Goal: Task Accomplishment & Management: Manage account settings

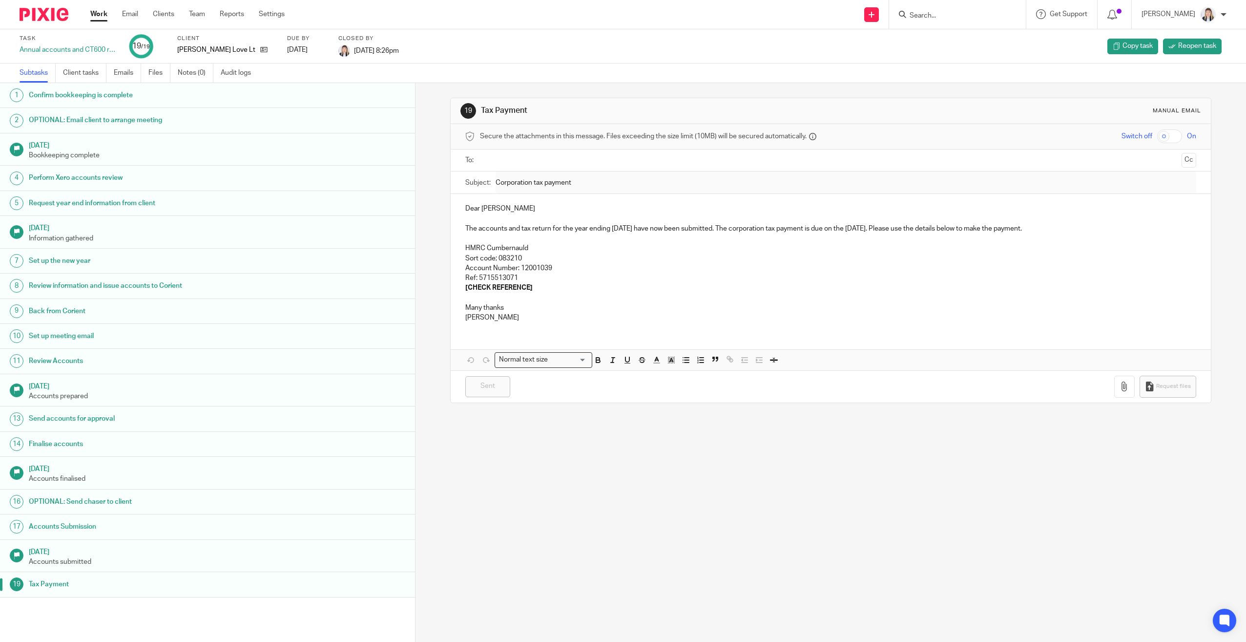
drag, startPoint x: 544, startPoint y: 32, endPoint x: 504, endPoint y: 22, distance: 40.3
click at [544, 32] on div "Task Annual accounts and CT600 return 19 /19 Client Kris Love Ltd Due by 2025-1…" at bounding box center [623, 46] width 1246 height 34
click at [97, 9] on div "Work Email Clients Team Reports Settings Work Email Clients Team Reports Settin…" at bounding box center [190, 14] width 219 height 29
click at [98, 12] on link "Work" at bounding box center [98, 14] width 17 height 10
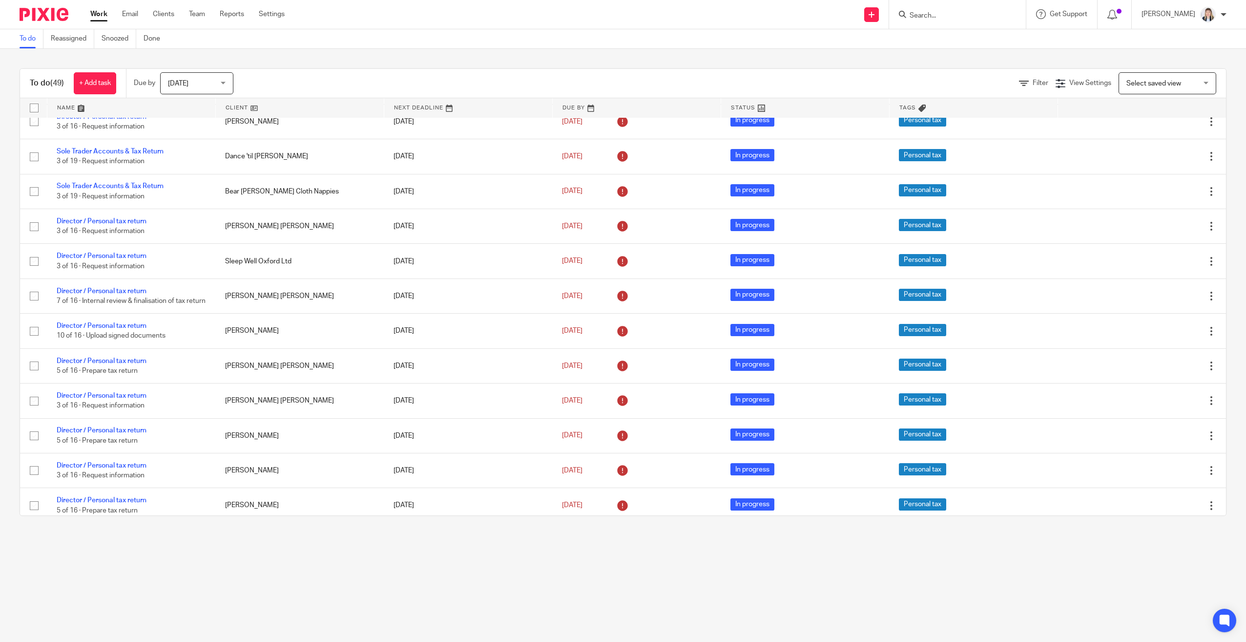
scroll to position [781, 0]
click at [1152, 96] on div "To do (49) + Add task Due by Today Today Today Tomorrow This week Next week Thi…" at bounding box center [623, 291] width 1207 height 447
click at [1151, 85] on span "Select saved view" at bounding box center [1154, 83] width 55 height 7
drag, startPoint x: 1174, startPoint y: 84, endPoint x: 1149, endPoint y: 83, distance: 25.5
click at [1163, 83] on div "Select saved view Select saved view" at bounding box center [1168, 83] width 98 height 22
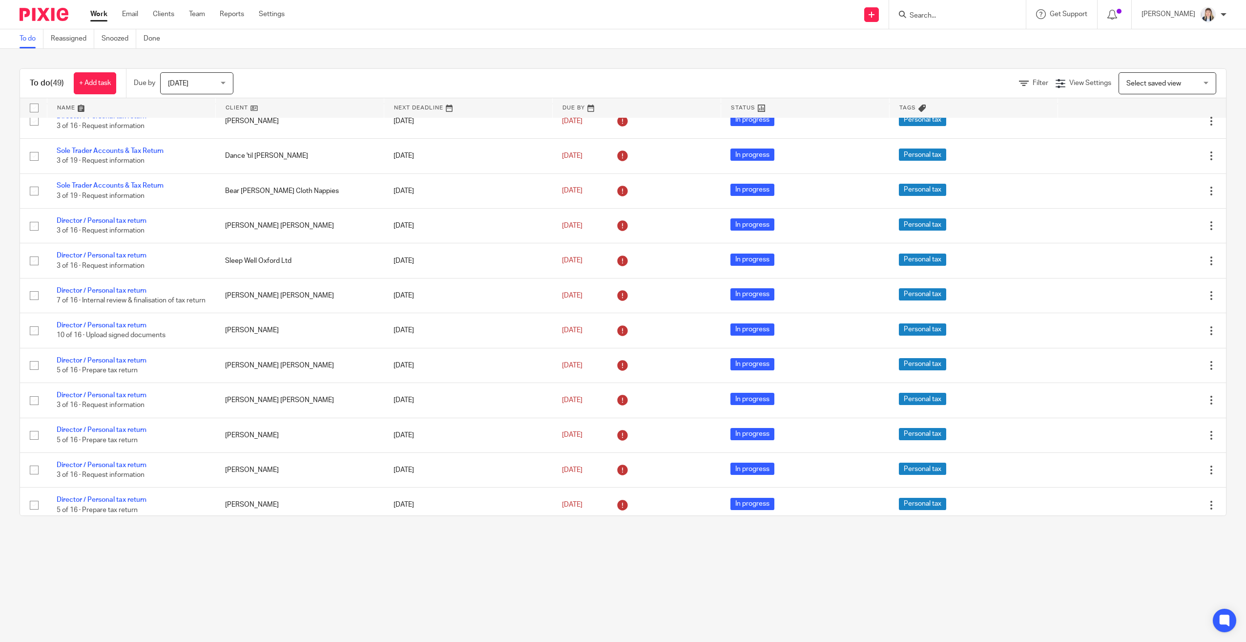
click at [1033, 86] on span "Filter" at bounding box center [1041, 83] width 16 height 7
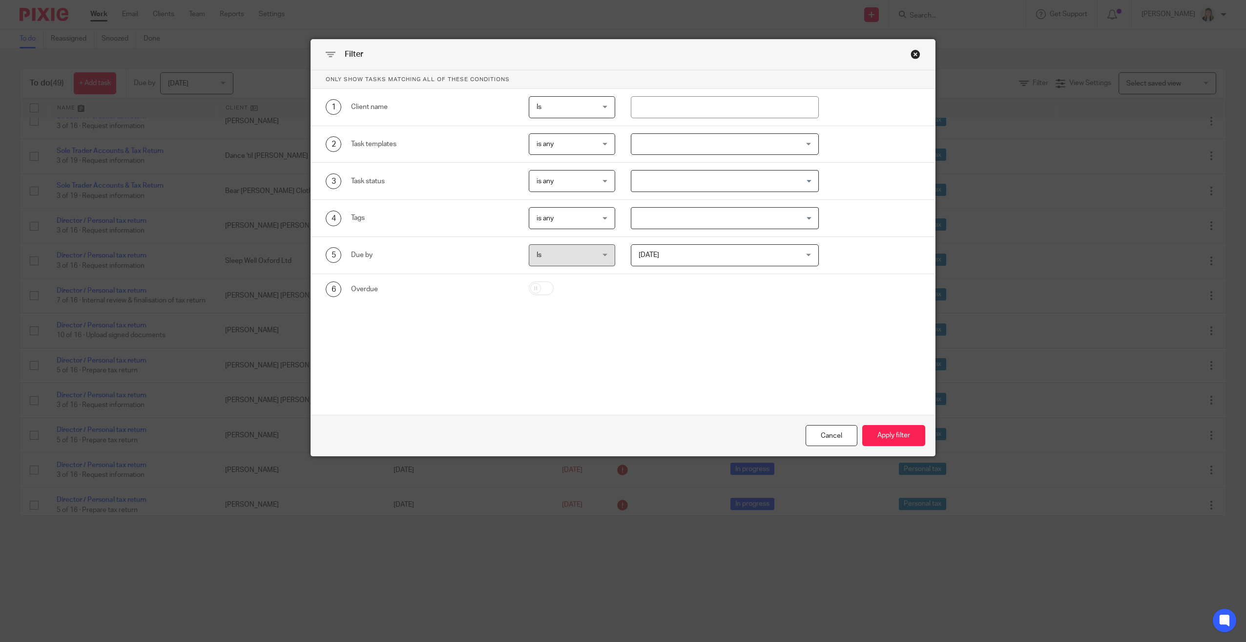
drag, startPoint x: 909, startPoint y: 52, endPoint x: 1007, endPoint y: 67, distance: 99.7
click at [911, 52] on div "Close this dialog window" at bounding box center [916, 54] width 10 height 10
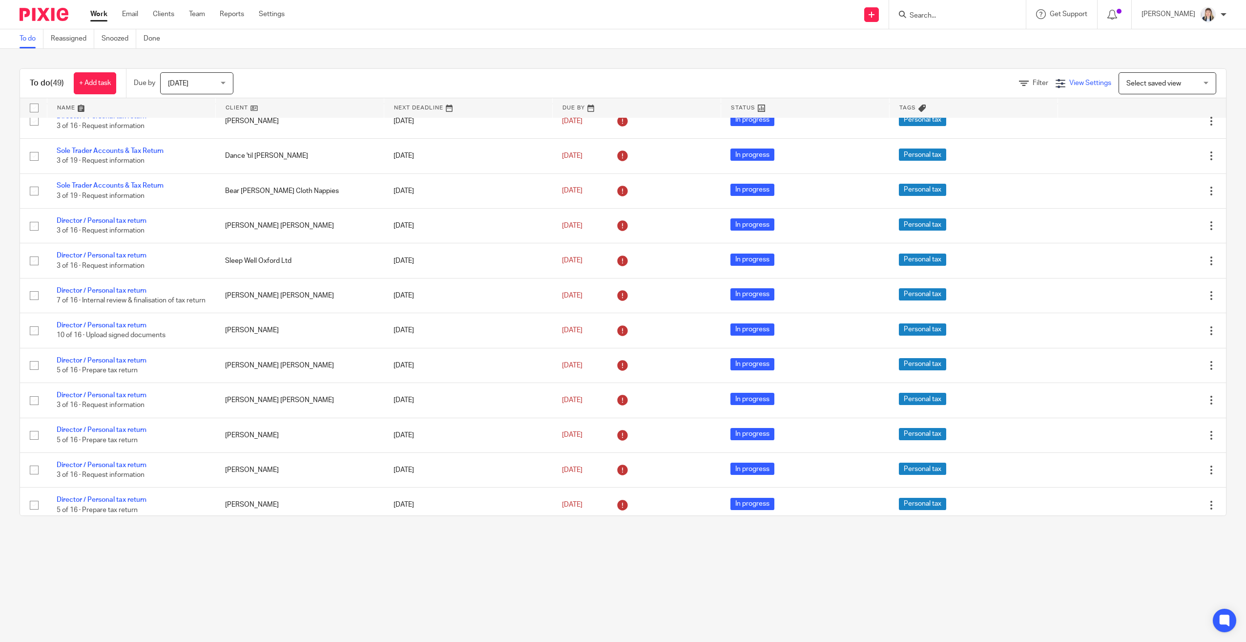
click at [1086, 87] on div "View Settings" at bounding box center [1084, 83] width 56 height 10
drag, startPoint x: 1068, startPoint y: 81, endPoint x: 1074, endPoint y: 82, distance: 6.9
click at [1074, 82] on span "View Settings" at bounding box center [1090, 83] width 42 height 7
drag, startPoint x: 1074, startPoint y: 82, endPoint x: 1155, endPoint y: 83, distance: 80.6
click at [1154, 83] on span "Select saved view" at bounding box center [1154, 83] width 55 height 7
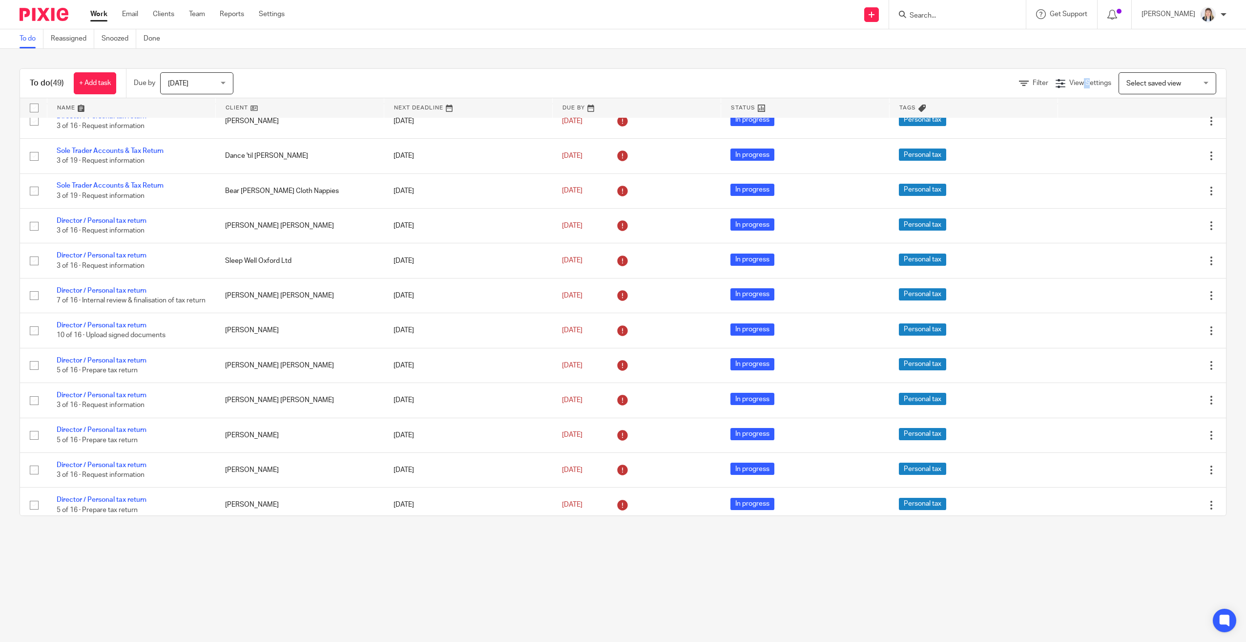
click at [159, 9] on div "Work Email Clients Team Reports Settings Work Email Clients Team Reports Settin…" at bounding box center [190, 14] width 219 height 29
click at [169, 14] on link "Clients" at bounding box center [163, 14] width 21 height 10
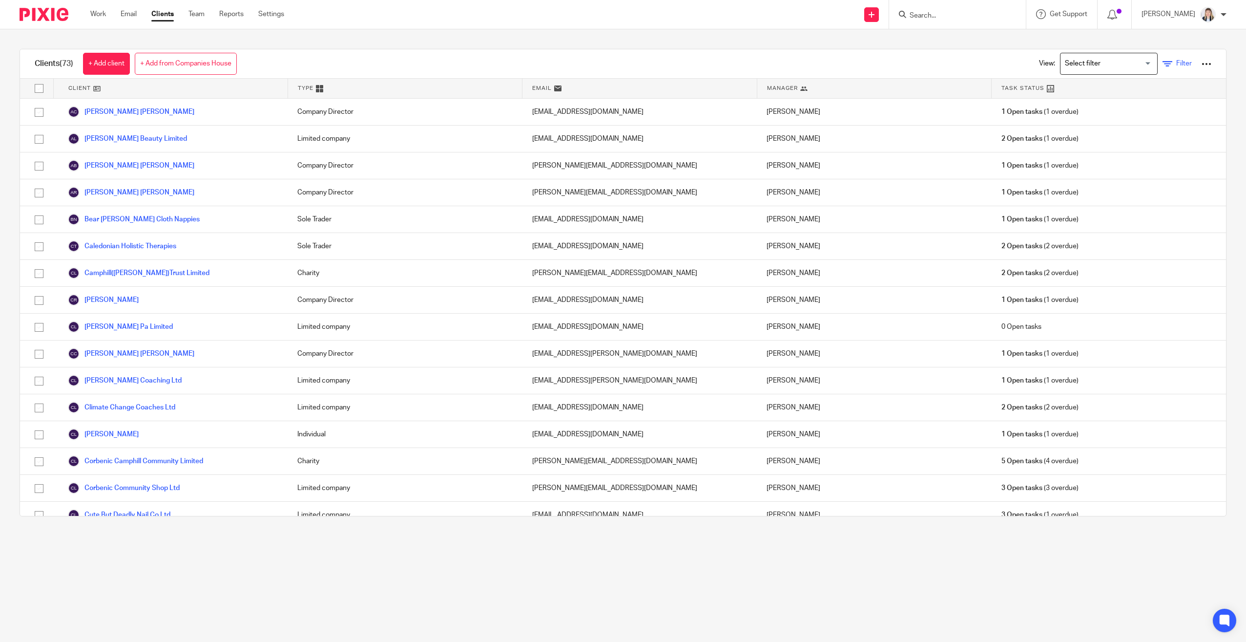
click at [1163, 64] on link "Filter" at bounding box center [1177, 64] width 29 height 10
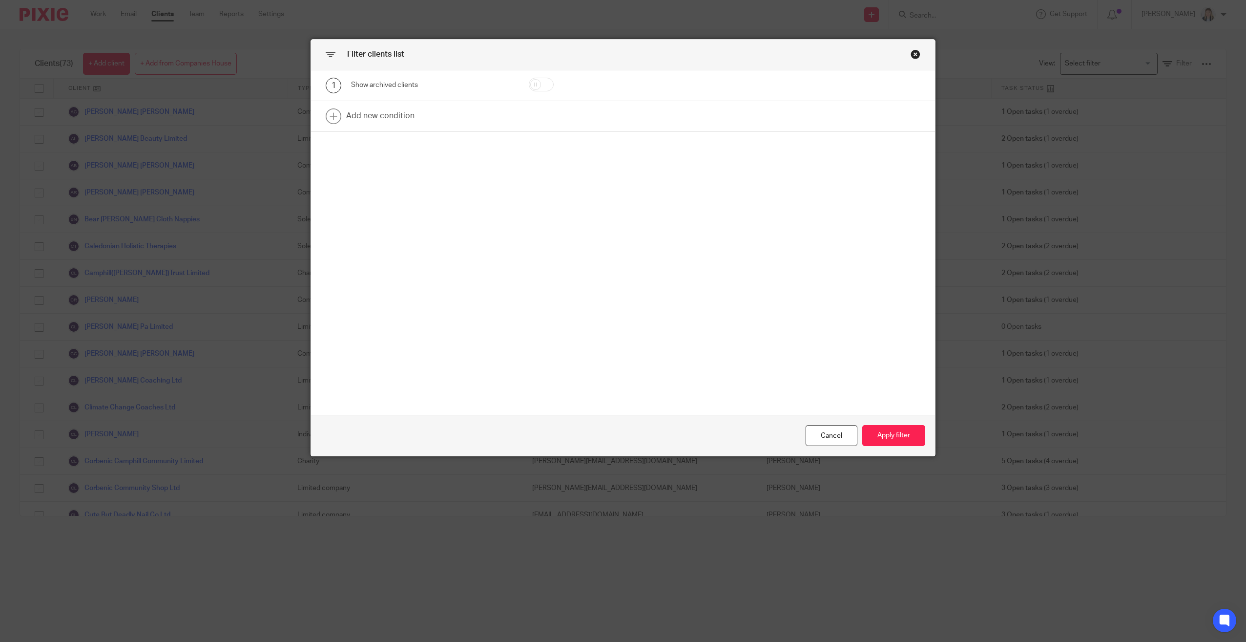
click at [919, 54] on div "Filter clients list" at bounding box center [623, 55] width 624 height 31
click at [911, 53] on div "Close this dialog window" at bounding box center [916, 54] width 10 height 10
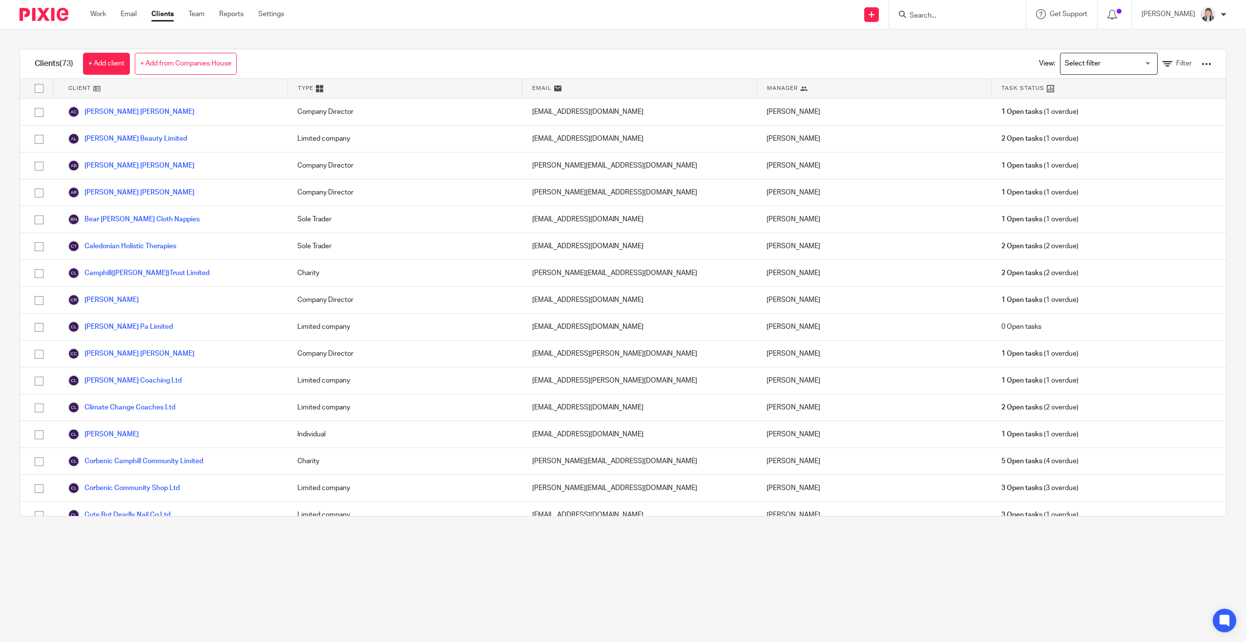
click at [1087, 62] on input "Search for option" at bounding box center [1107, 63] width 90 height 17
click at [1099, 209] on li "VAT (Mar/Jun/Sep/Dec)" at bounding box center [1109, 209] width 97 height 13
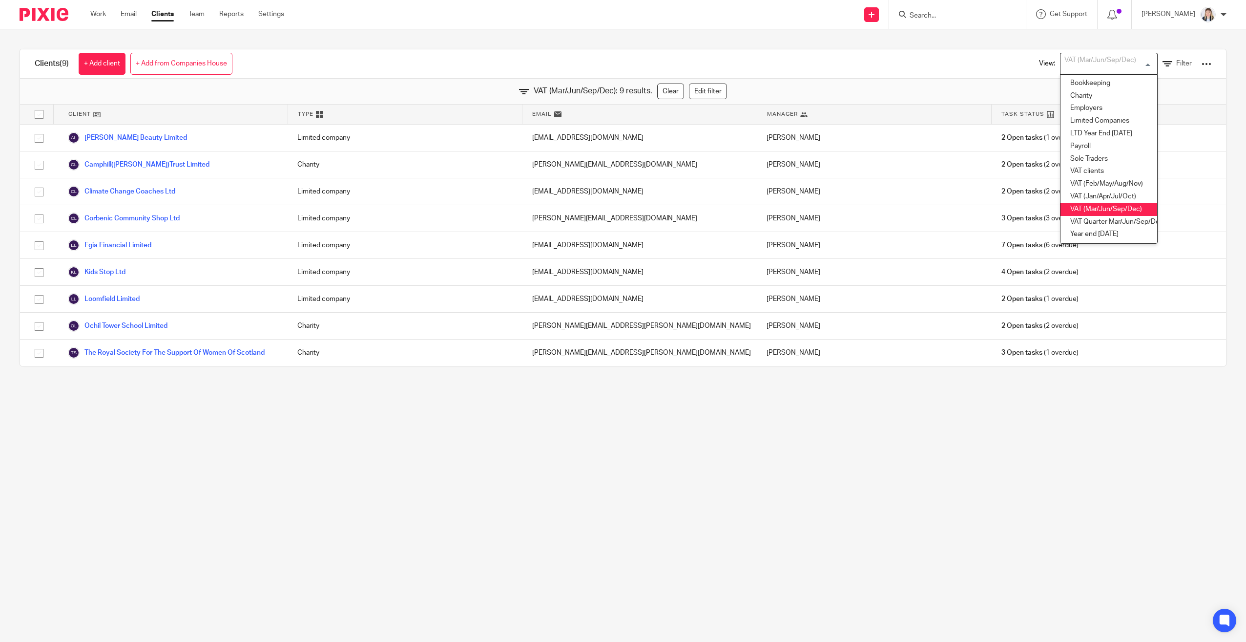
click at [1116, 63] on div "VAT (Mar/Jun/Sep/Dec)" at bounding box center [1107, 62] width 92 height 19
click at [1111, 199] on li "VAT (Jan/Apr/Jul/Oct)" at bounding box center [1109, 196] width 97 height 13
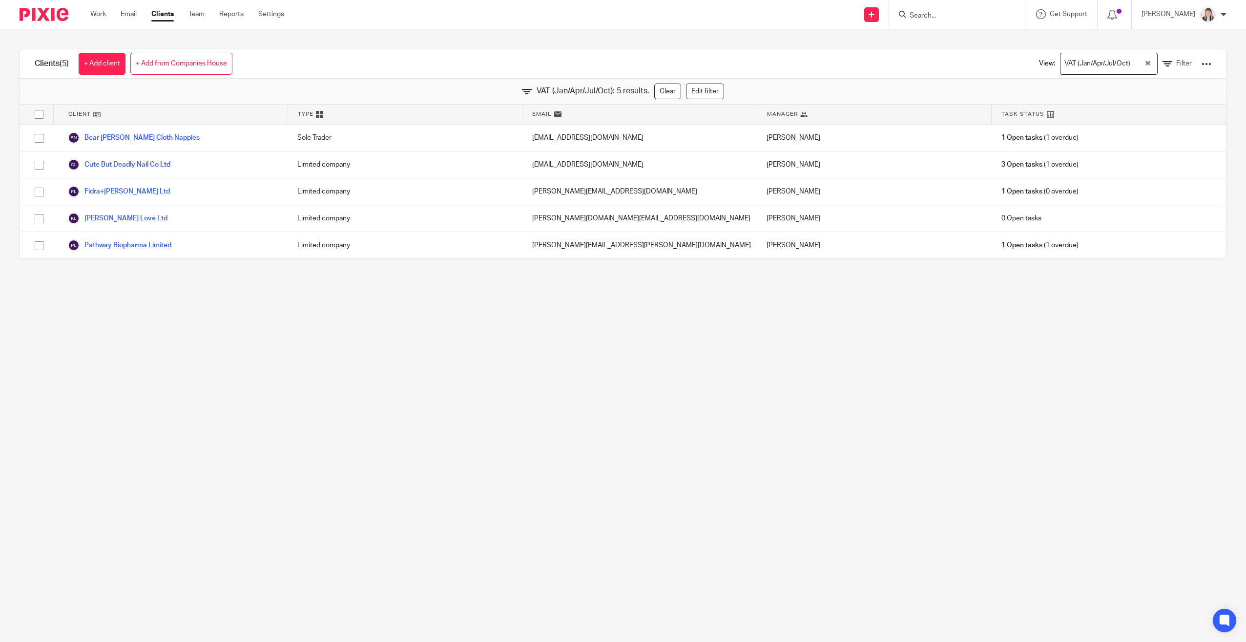
click at [1134, 61] on input "Search for option" at bounding box center [1138, 63] width 9 height 17
click at [1107, 185] on li "VAT (Feb/May/Aug/Nov)" at bounding box center [1109, 184] width 97 height 13
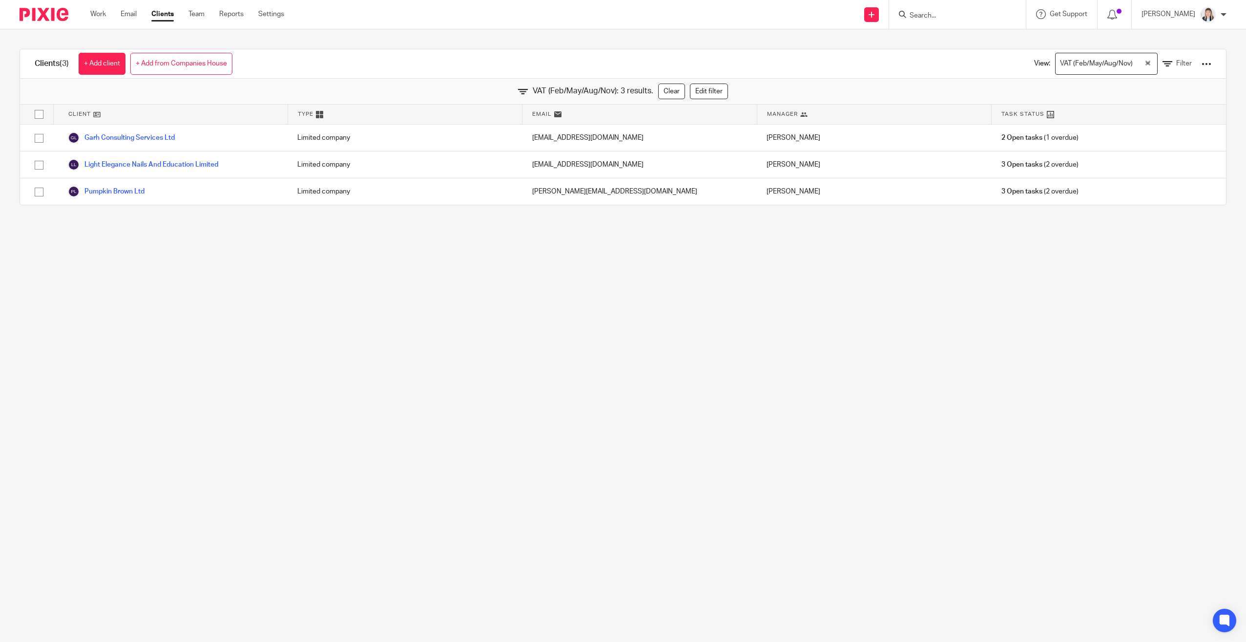
click at [949, 19] on input "Search" at bounding box center [953, 16] width 88 height 9
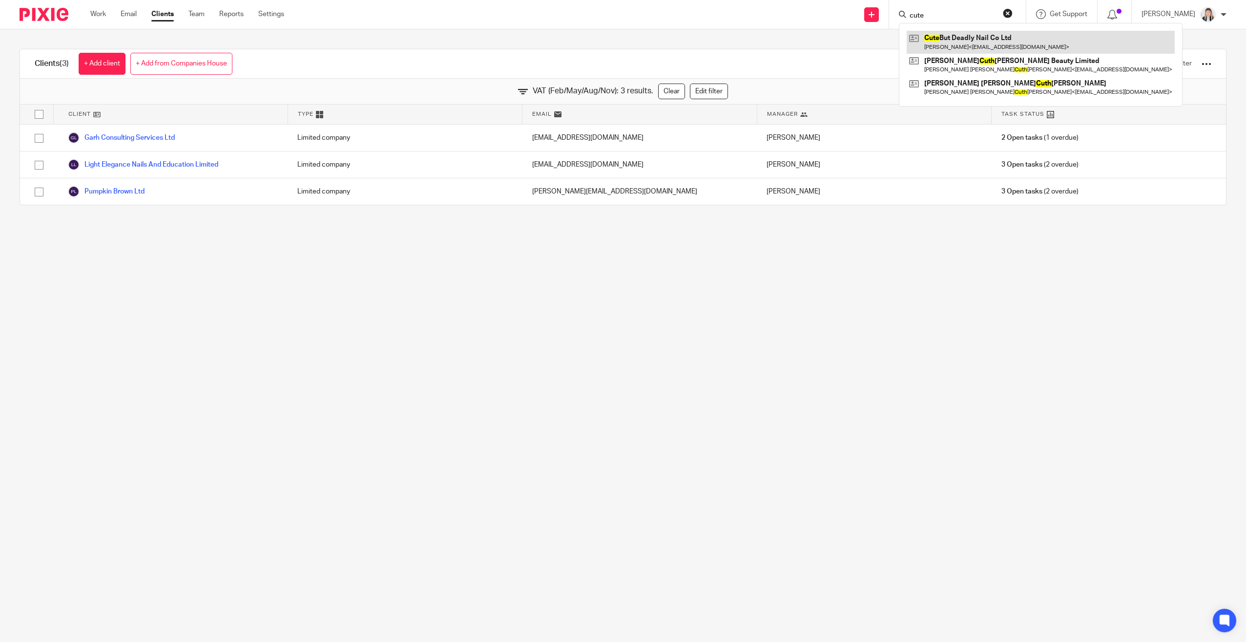
type input "cute"
click at [993, 38] on link at bounding box center [1041, 42] width 268 height 22
click at [994, 38] on link at bounding box center [1041, 42] width 268 height 22
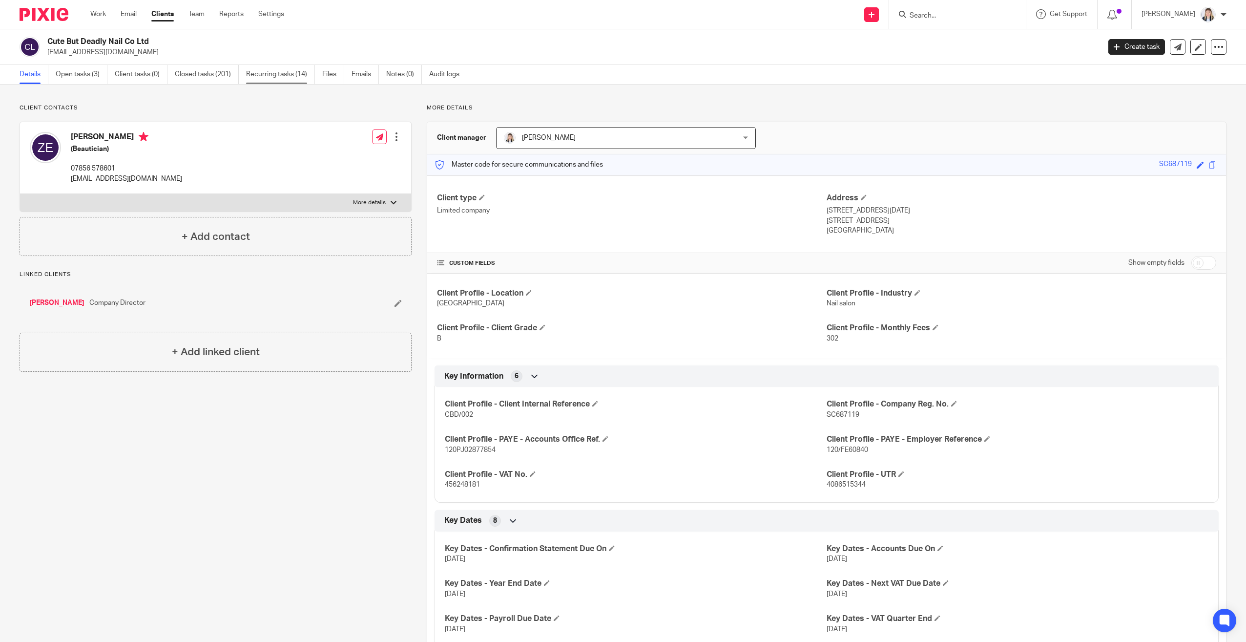
click at [284, 80] on link "Recurring tasks (14)" at bounding box center [280, 74] width 69 height 19
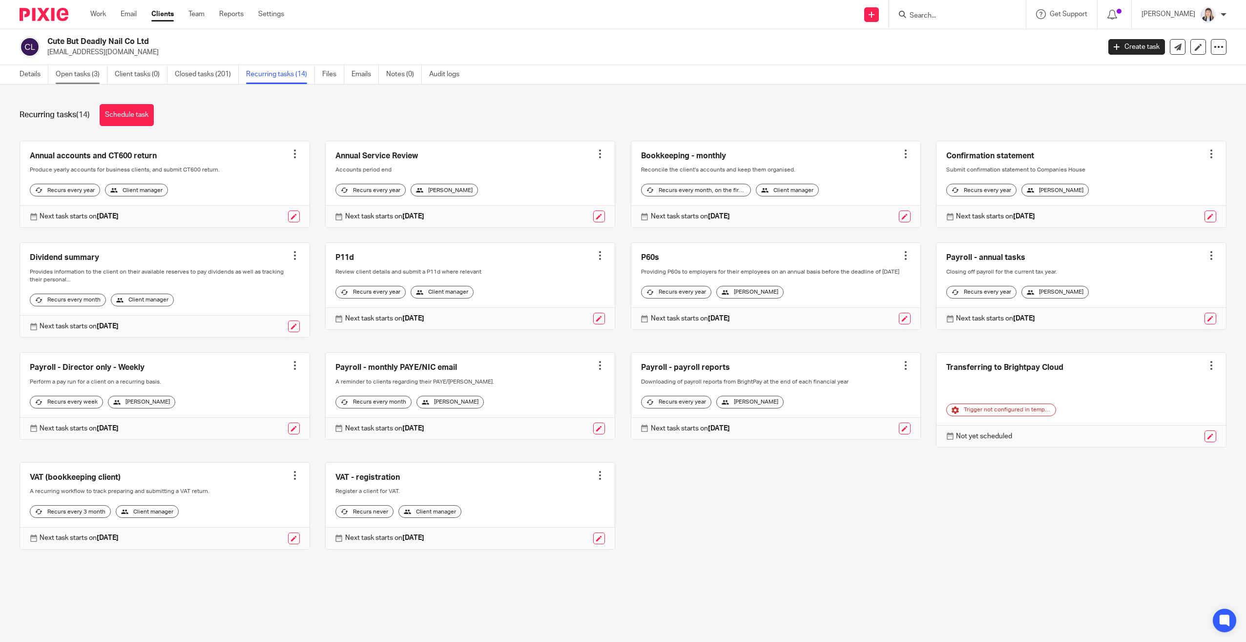
click at [89, 72] on link "Open tasks (3)" at bounding box center [82, 74] width 52 height 19
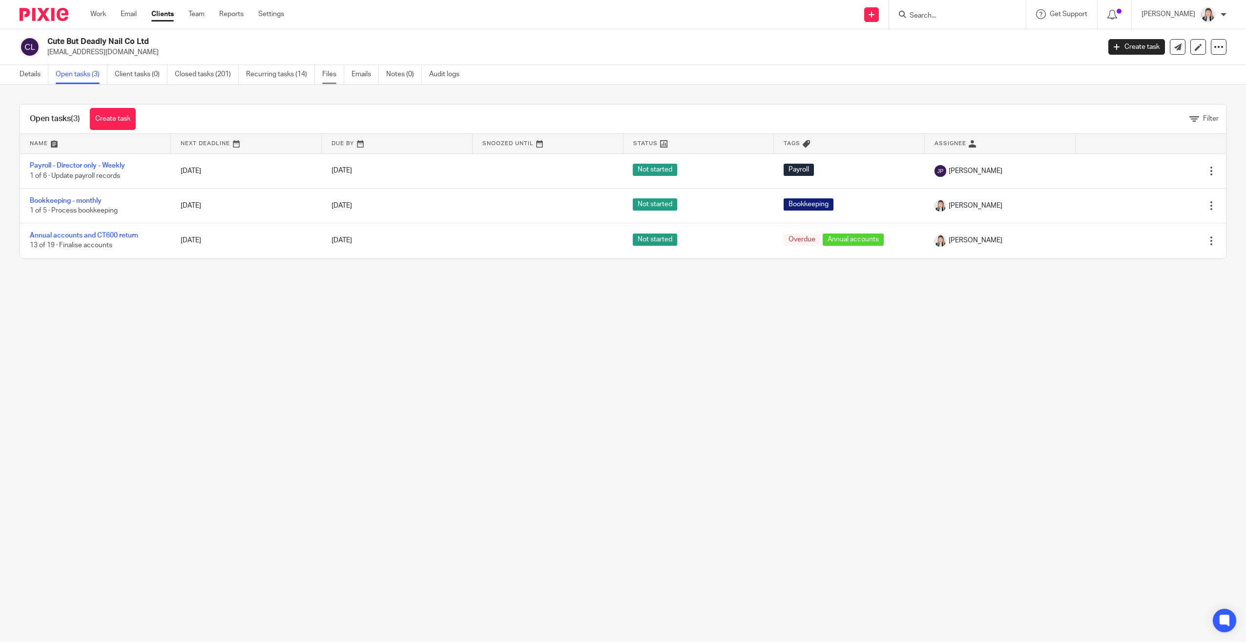
click at [328, 72] on link "Files" at bounding box center [333, 74] width 22 height 19
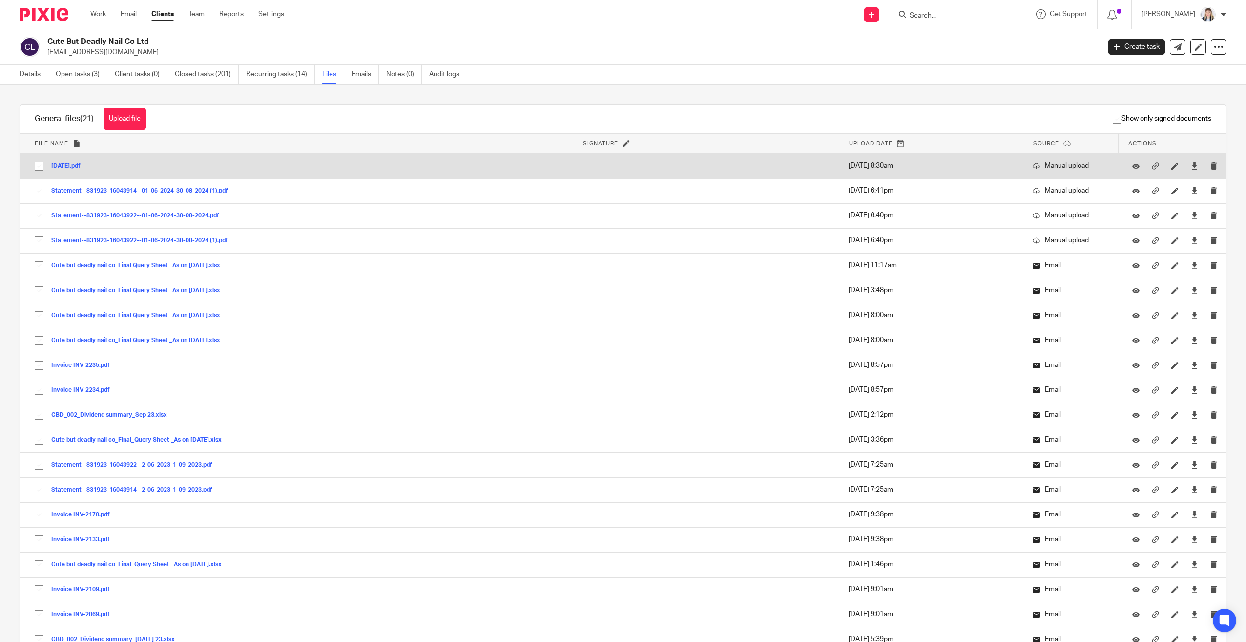
click at [77, 164] on button "03-02-2025.pdf" at bounding box center [69, 166] width 37 height 7
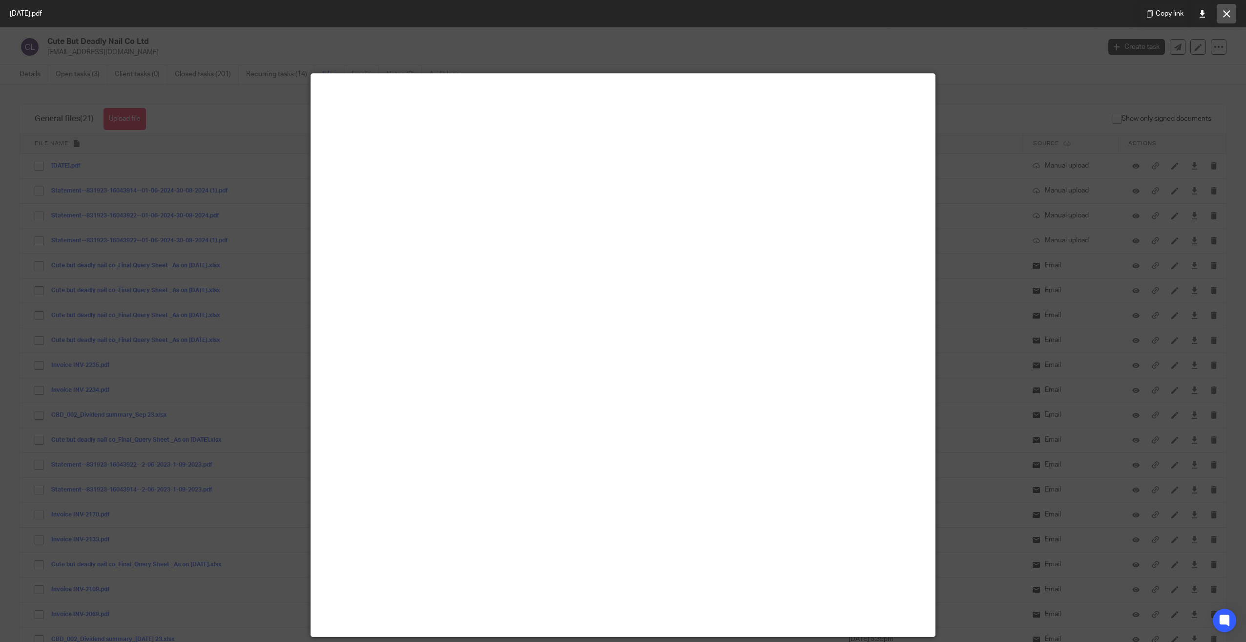
click at [1226, 15] on icon at bounding box center [1226, 13] width 7 height 7
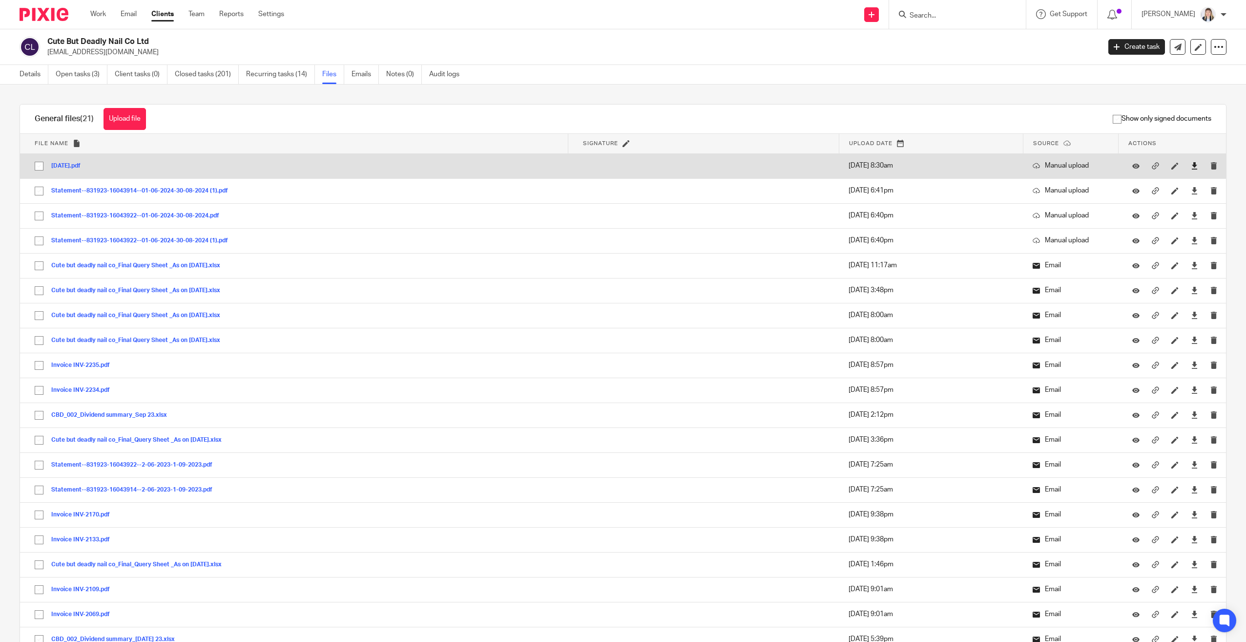
click at [1191, 166] on icon at bounding box center [1194, 165] width 7 height 7
click at [1191, 165] on icon at bounding box center [1194, 165] width 7 height 7
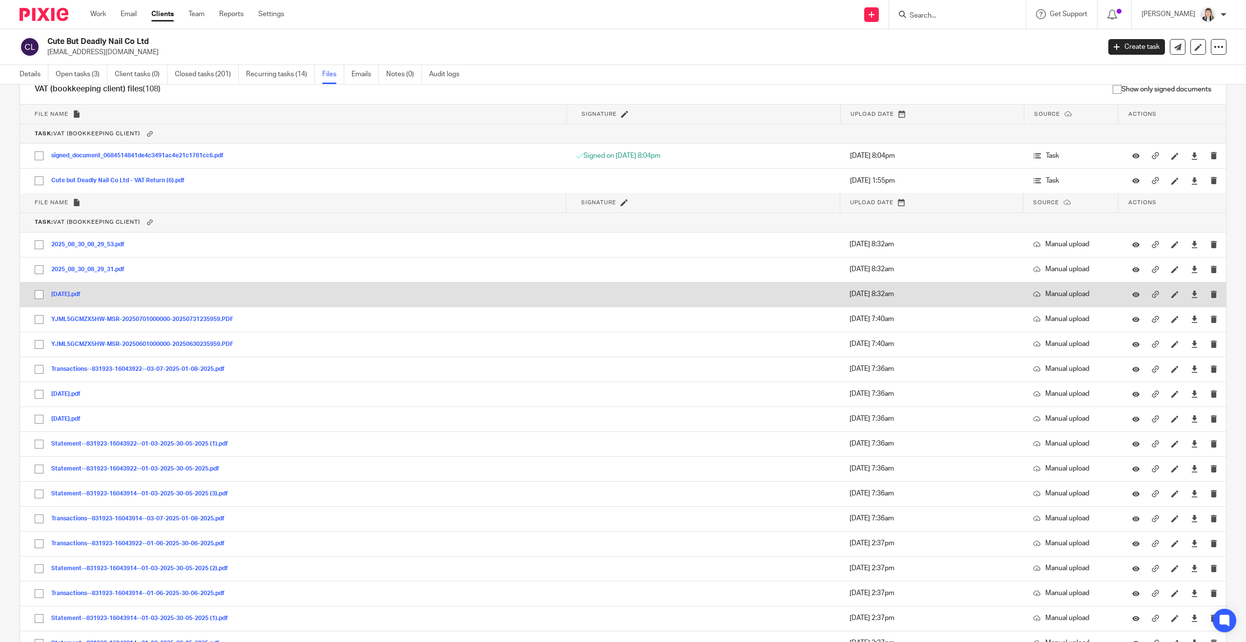
scroll to position [1194, 0]
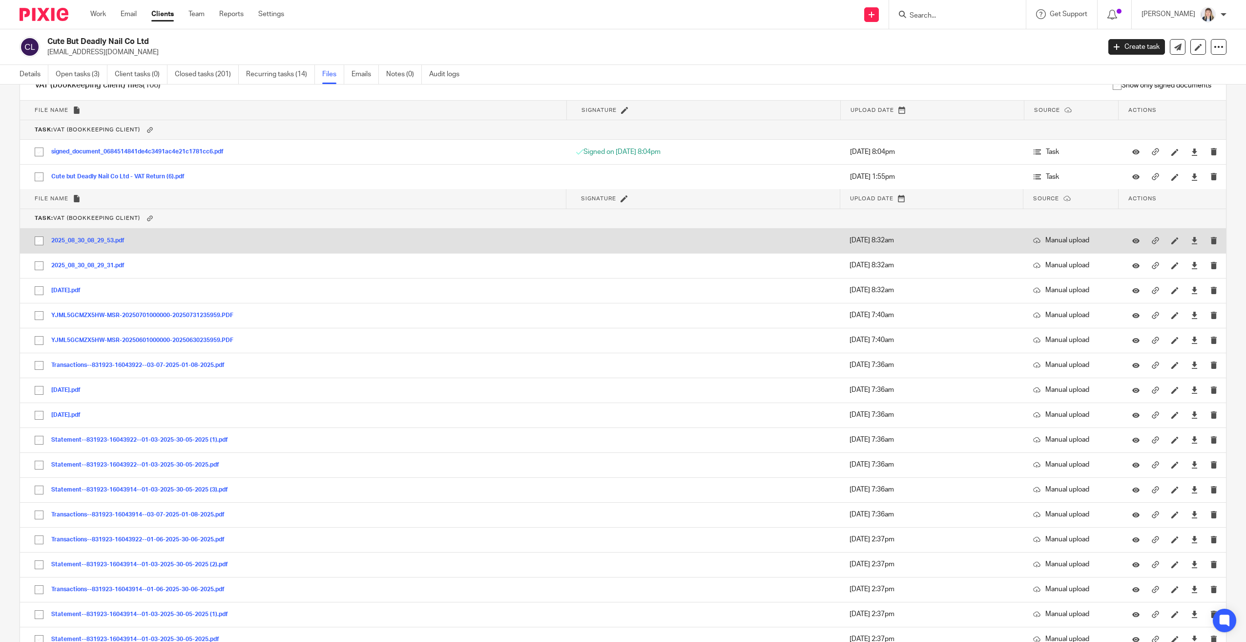
click at [80, 241] on button "2025_08_30_08_29_53.pdf" at bounding box center [91, 240] width 81 height 7
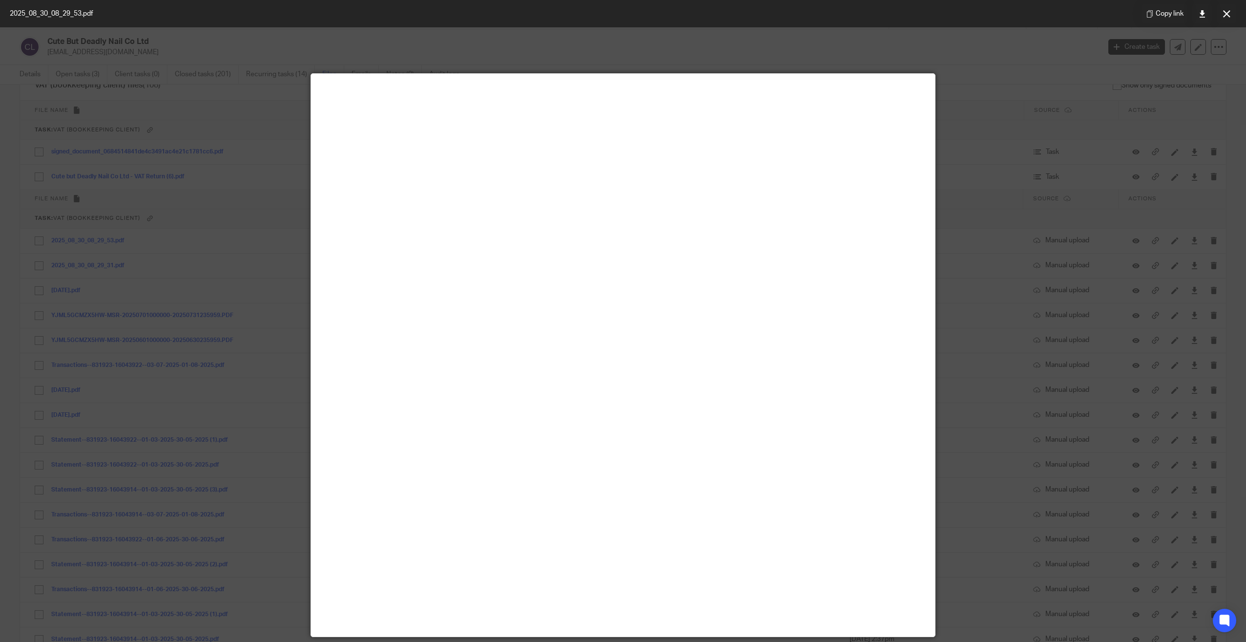
click at [1224, 16] on icon at bounding box center [1226, 13] width 7 height 7
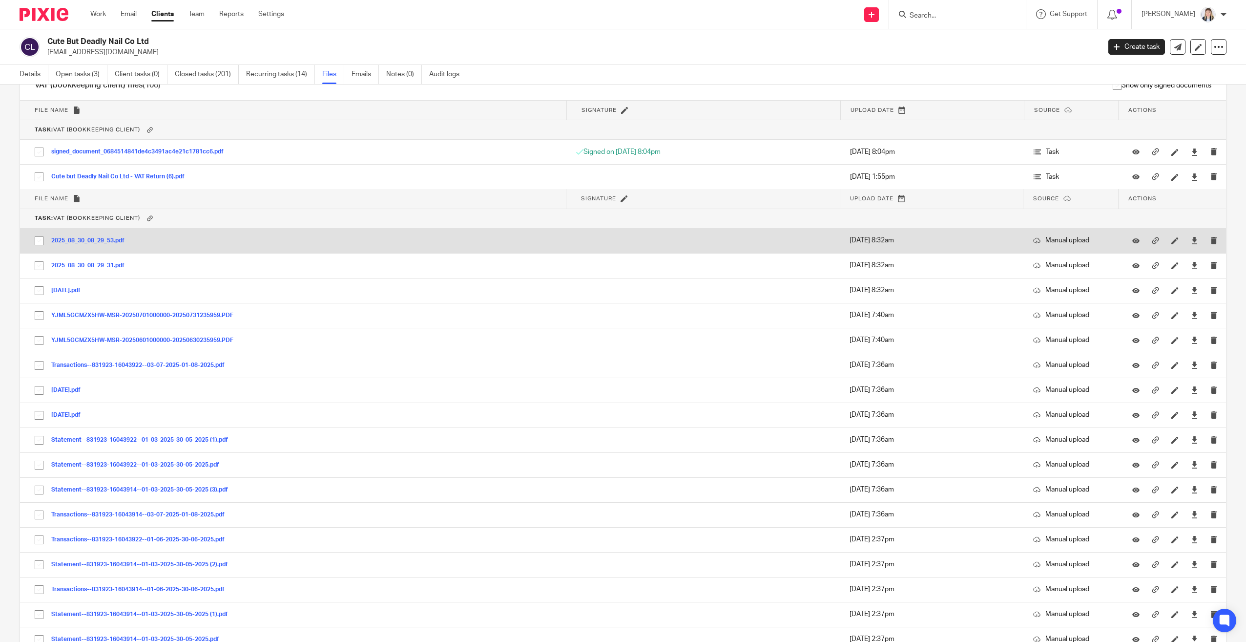
click at [1187, 237] on div at bounding box center [1194, 240] width 15 height 15
click at [1191, 238] on icon at bounding box center [1194, 240] width 7 height 7
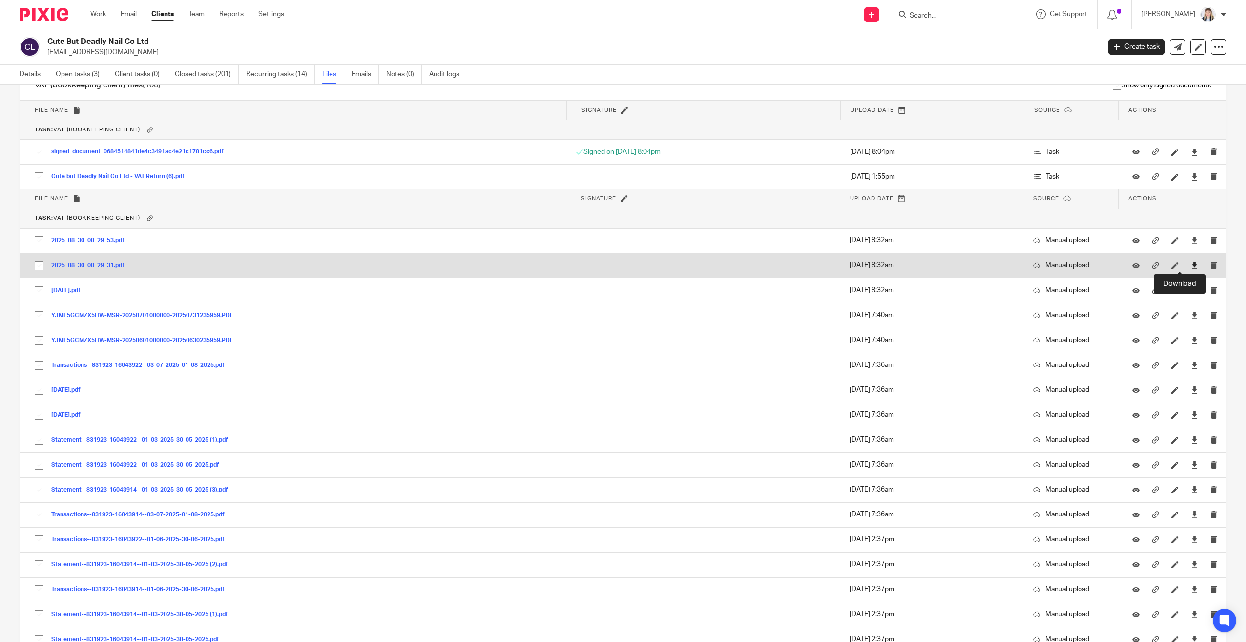
click at [1191, 266] on icon at bounding box center [1194, 265] width 7 height 7
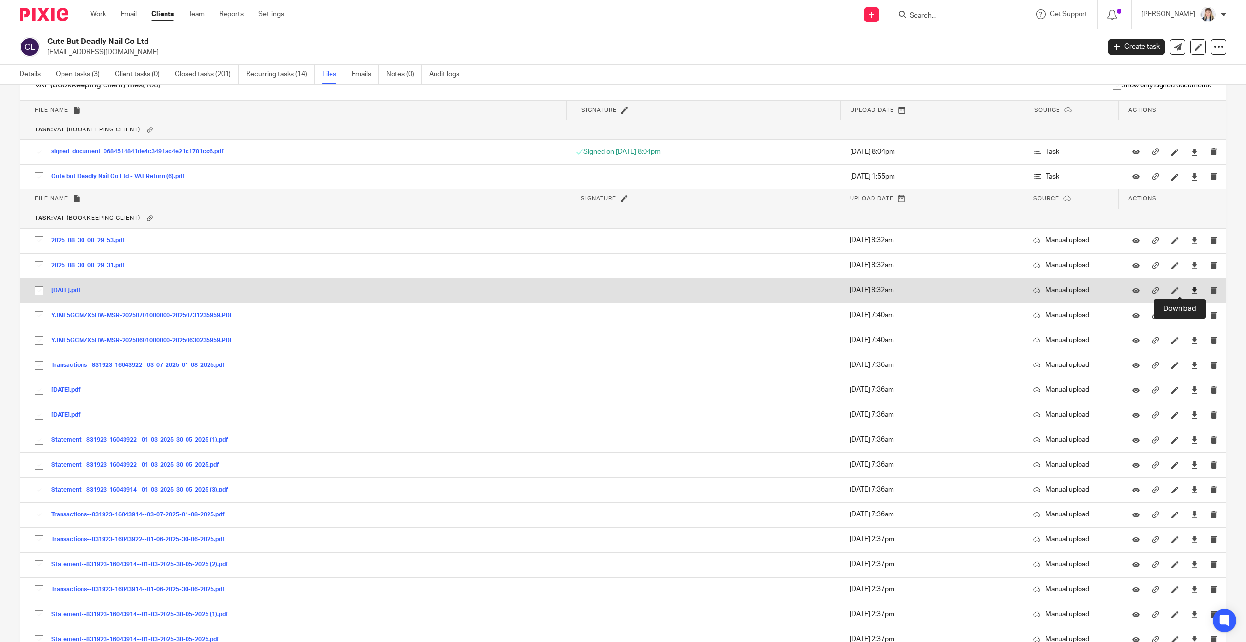
click at [1191, 290] on icon at bounding box center [1194, 290] width 7 height 7
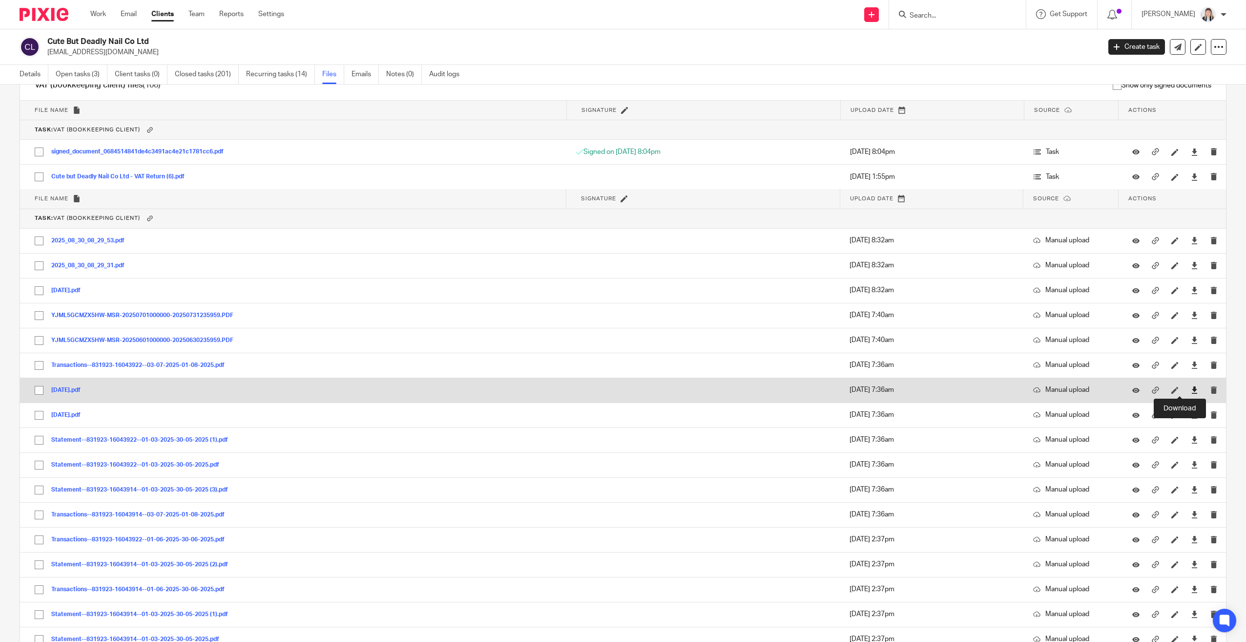
click at [1191, 391] on icon at bounding box center [1194, 389] width 7 height 7
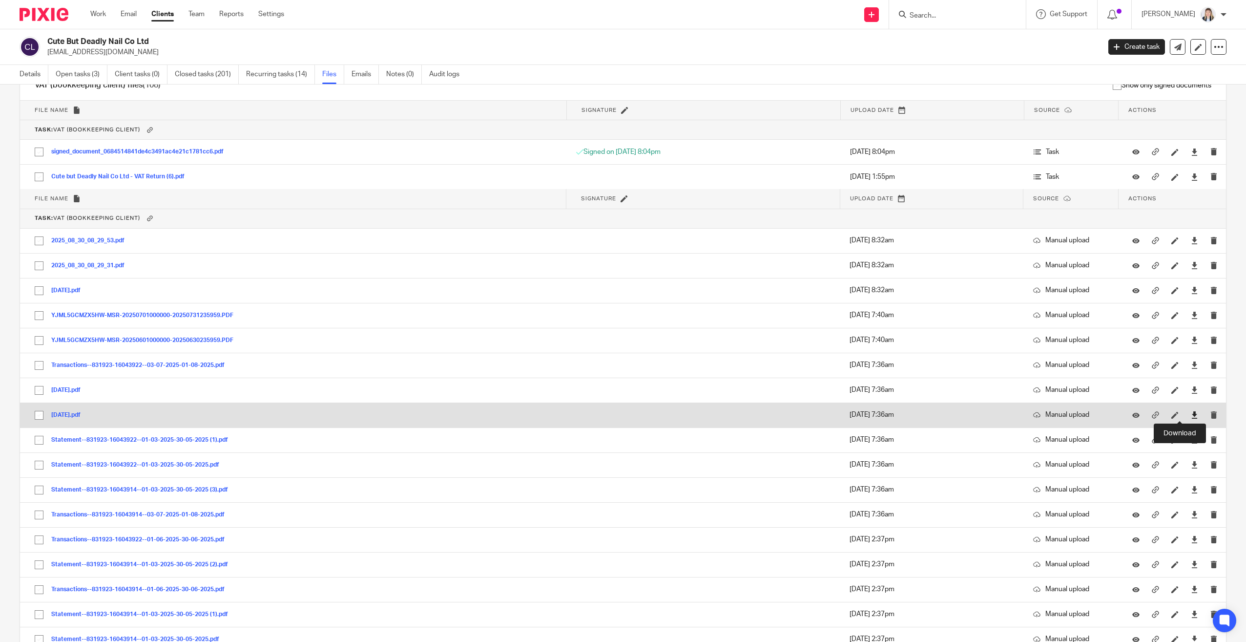
click at [1191, 415] on icon at bounding box center [1194, 414] width 7 height 7
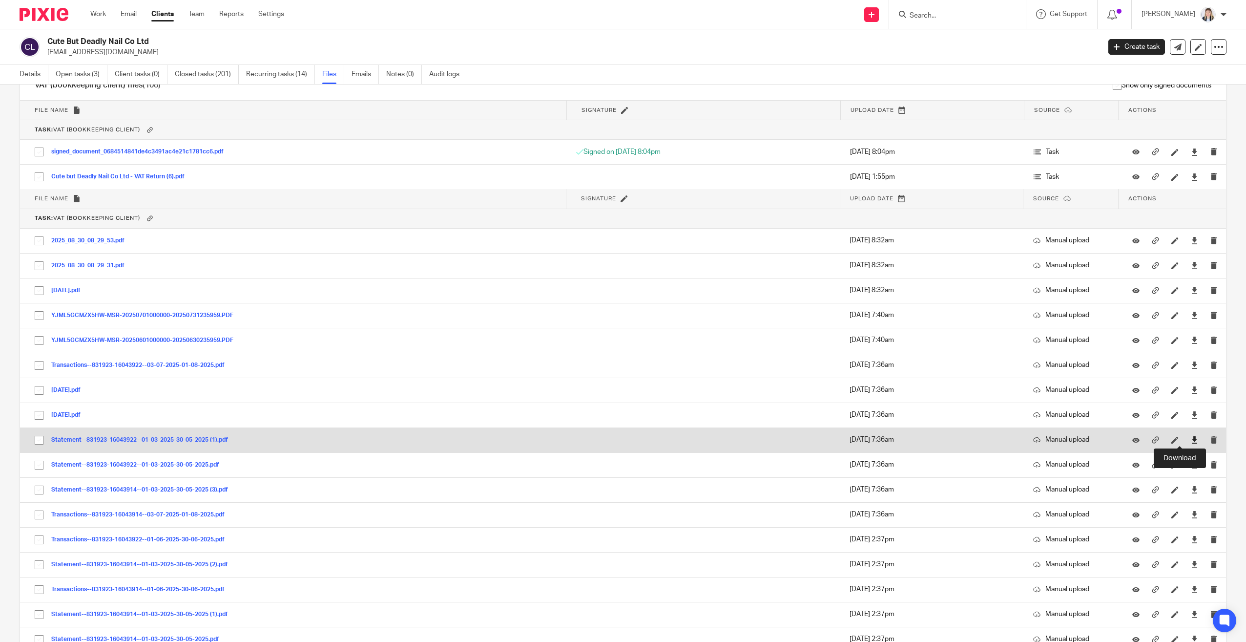
click at [1191, 439] on icon at bounding box center [1194, 439] width 7 height 7
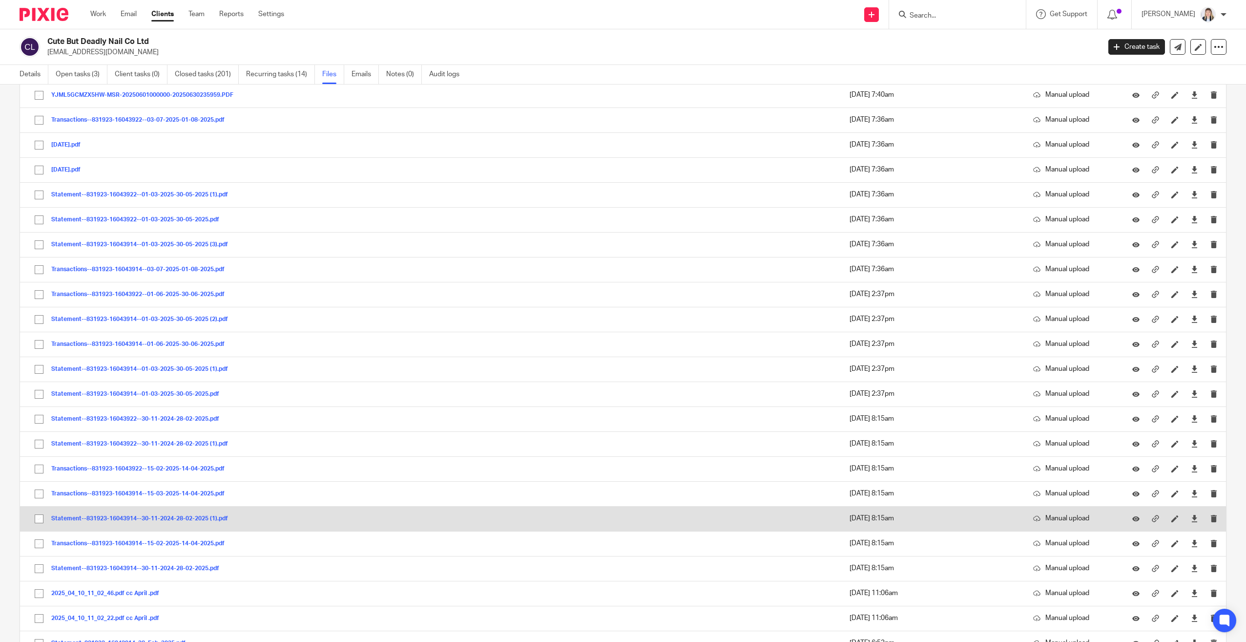
scroll to position [1487, 0]
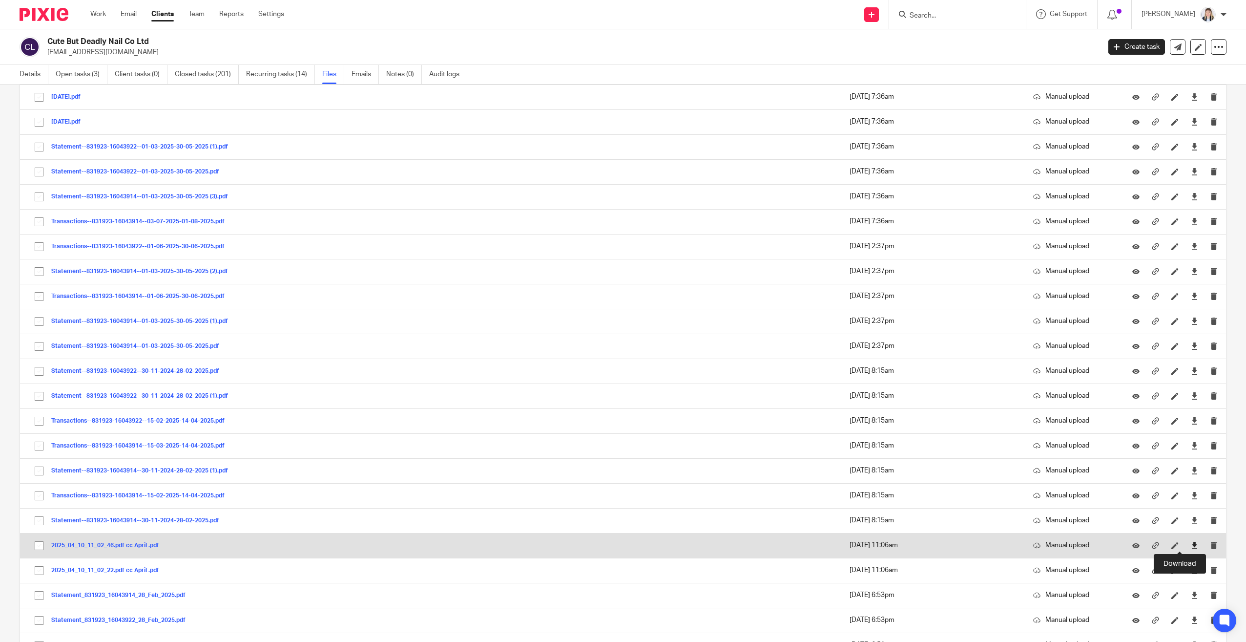
click at [1191, 544] on icon at bounding box center [1194, 545] width 7 height 7
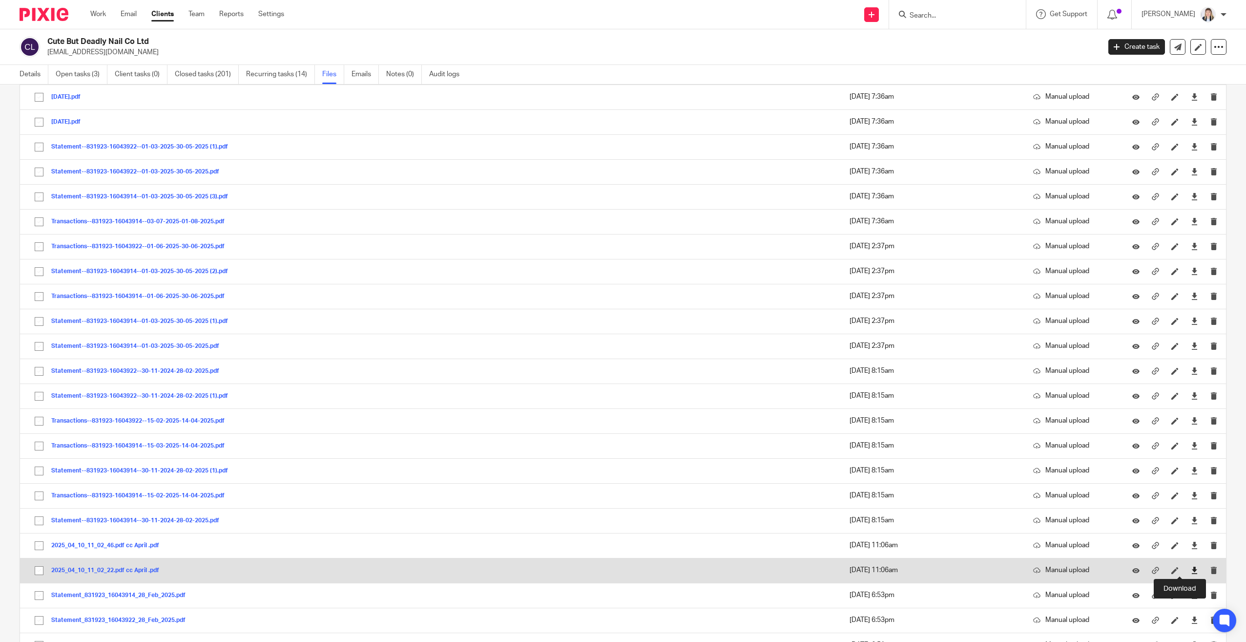
click at [1191, 569] on icon at bounding box center [1194, 569] width 7 height 7
